Goal: Find specific fact

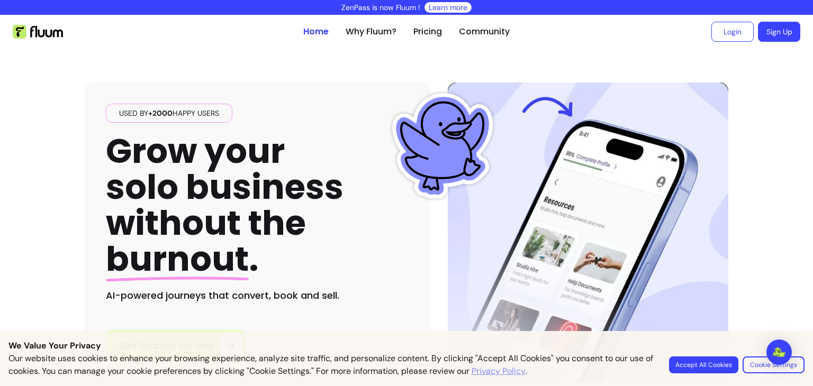
click at [709, 371] on button "Accept All Cookies" at bounding box center [703, 365] width 69 height 17
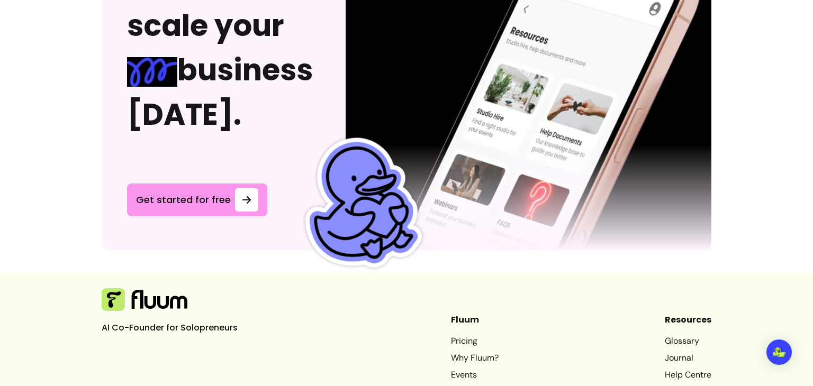
scroll to position [3000, 0]
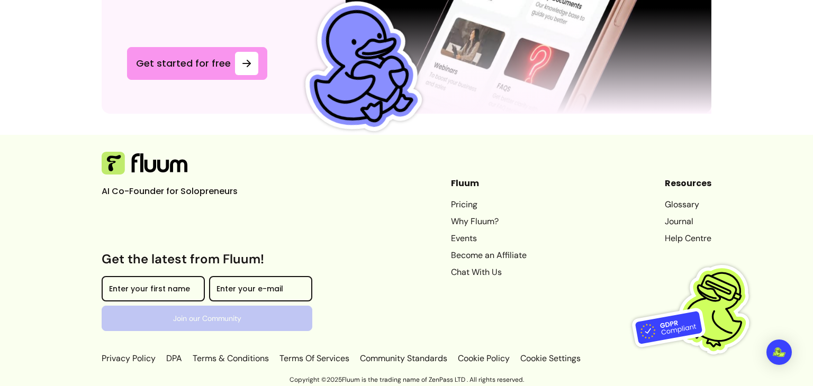
click at [246, 359] on link "Terms & Conditions" at bounding box center [231, 358] width 80 height 13
click at [446, 377] on p "Copyright © 2025 Fluum is the trading name of ZenPass LTD . All rights reserved." at bounding box center [406, 380] width 813 height 8
copy p "ZenPass"
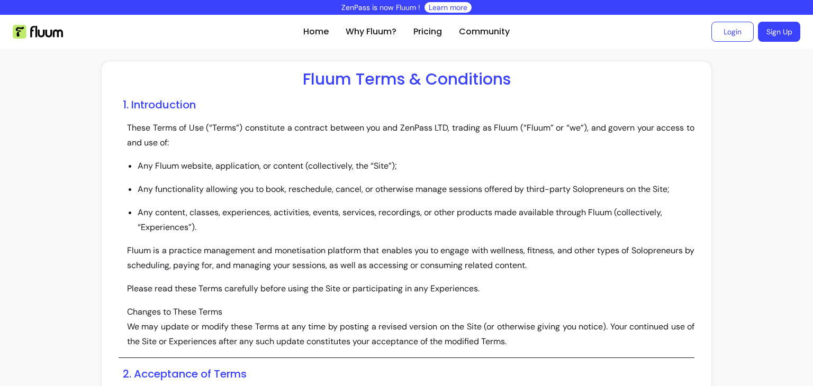
click at [410, 124] on p "These Terms of Use (“Terms”) constitute a contract between you and ZenPass LTD,…" at bounding box center [410, 136] width 567 height 30
copy p "ZenPass"
click at [420, 125] on p "These Terms of Use (“Terms”) constitute a contract between you and ZenPass LTD,…" at bounding box center [410, 136] width 567 height 30
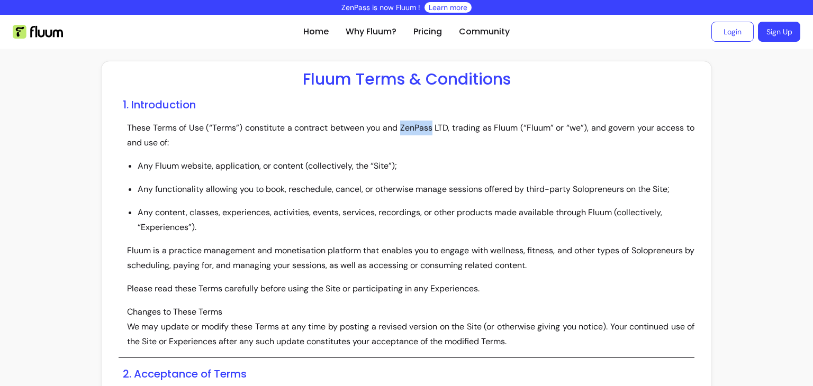
copy p "ZenPass"
